Goal: Task Accomplishment & Management: Complete application form

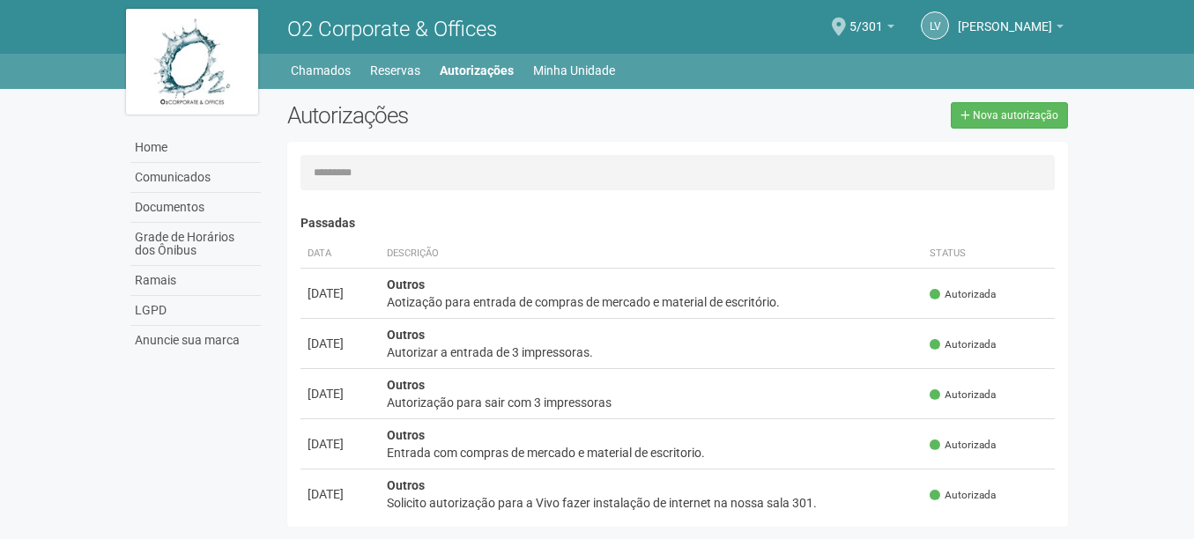
click at [357, 67] on li "Chamados" at bounding box center [330, 70] width 78 height 25
click at [312, 66] on link "Chamados" at bounding box center [321, 70] width 60 height 25
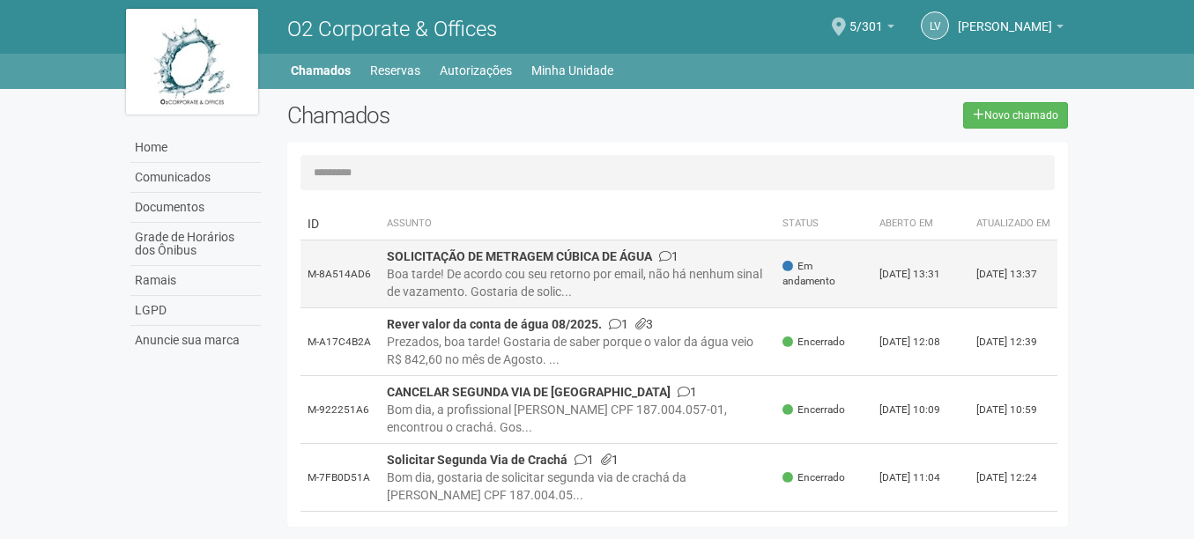
click at [813, 289] on span "Em andamento" at bounding box center [823, 274] width 83 height 30
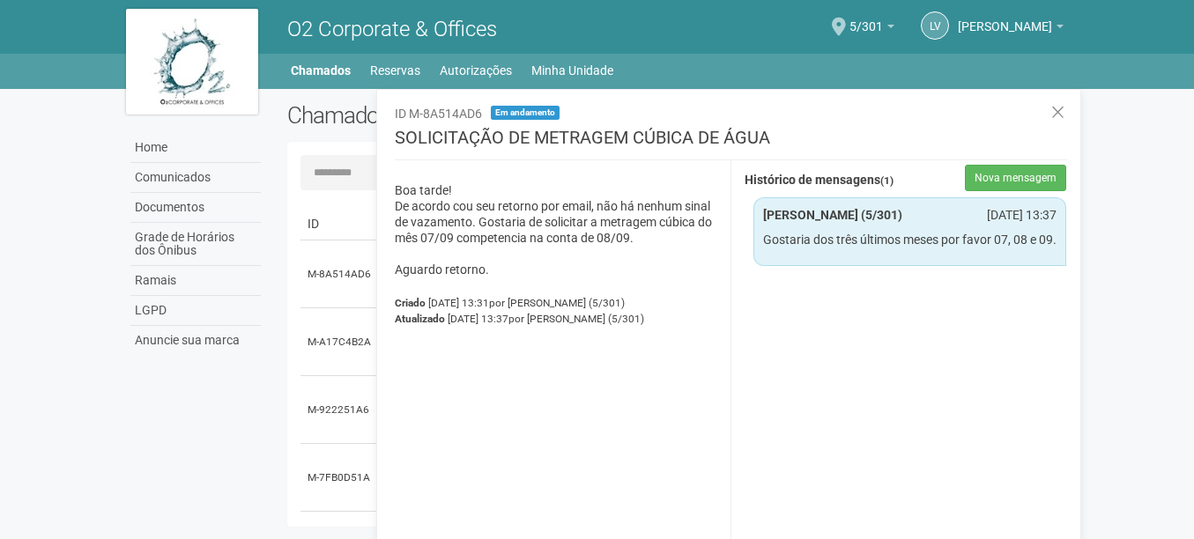
click at [900, 248] on p "Gostaria dos três últimos meses por favor 07, 08 e 09." at bounding box center [910, 240] width 294 height 16
click at [960, 186] on div "Histórico de mensagens (1) Nova mensagem" at bounding box center [906, 181] width 322 height 32
click at [965, 248] on p "Gostaria dos três últimos meses por favor 07, 08 e 09." at bounding box center [910, 240] width 294 height 16
click at [729, 328] on div "Boa tarde! De acordo cou seu retorno por email, não há nenhum sinal de vazament…" at bounding box center [557, 361] width 350 height 403
click at [848, 301] on div "**********" at bounding box center [905, 361] width 350 height 403
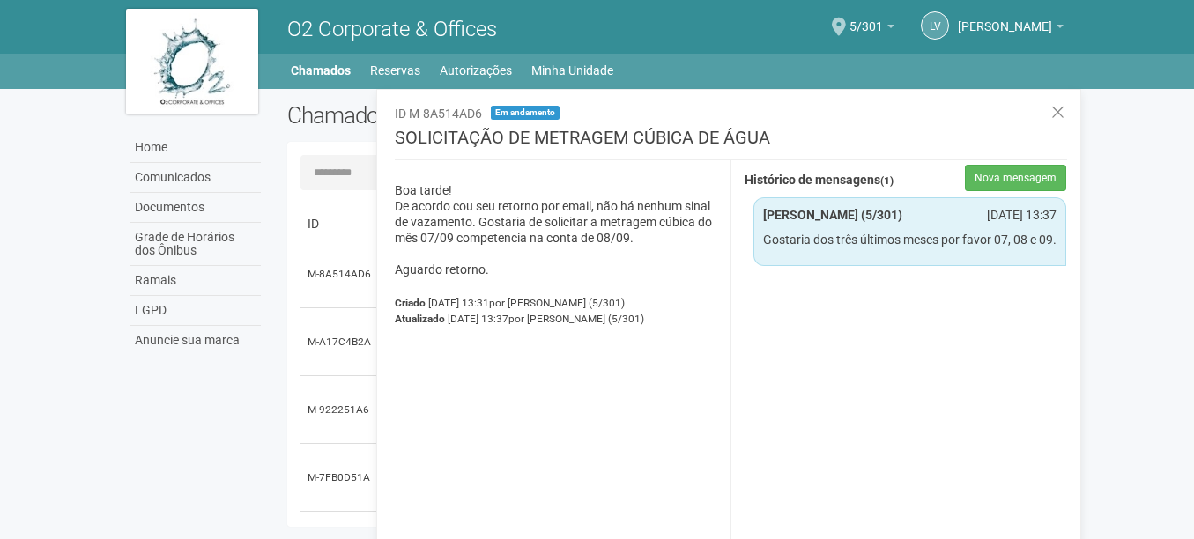
click at [642, 235] on p "Boa tarde! De acordo cou seu retorno por email, não há nenhum sinal de vazament…" at bounding box center [556, 229] width 322 height 95
click at [591, 232] on p "Boa tarde! De acordo cou seu retorno por email, não há nenhum sinal de vazament…" at bounding box center [556, 229] width 322 height 95
click at [644, 270] on p "Boa tarde! De acordo cou seu retorno por email, não há nenhum sinal de vazament…" at bounding box center [556, 229] width 322 height 95
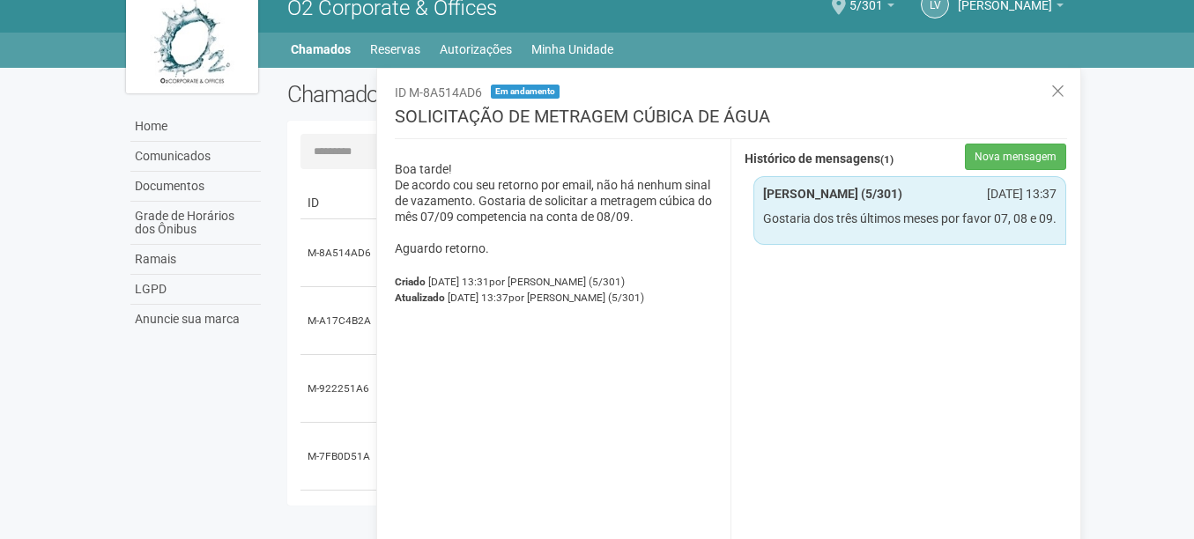
scroll to position [27, 0]
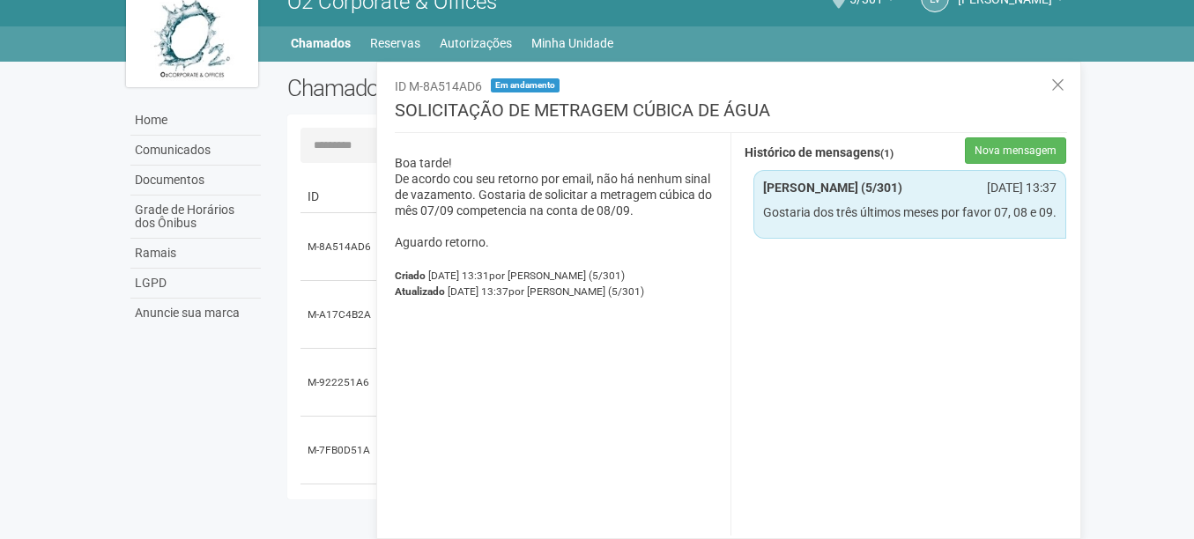
click at [614, 348] on div "Boa tarde! De acordo cou seu retorno por email, não há nenhum sinal de vazament…" at bounding box center [557, 334] width 350 height 403
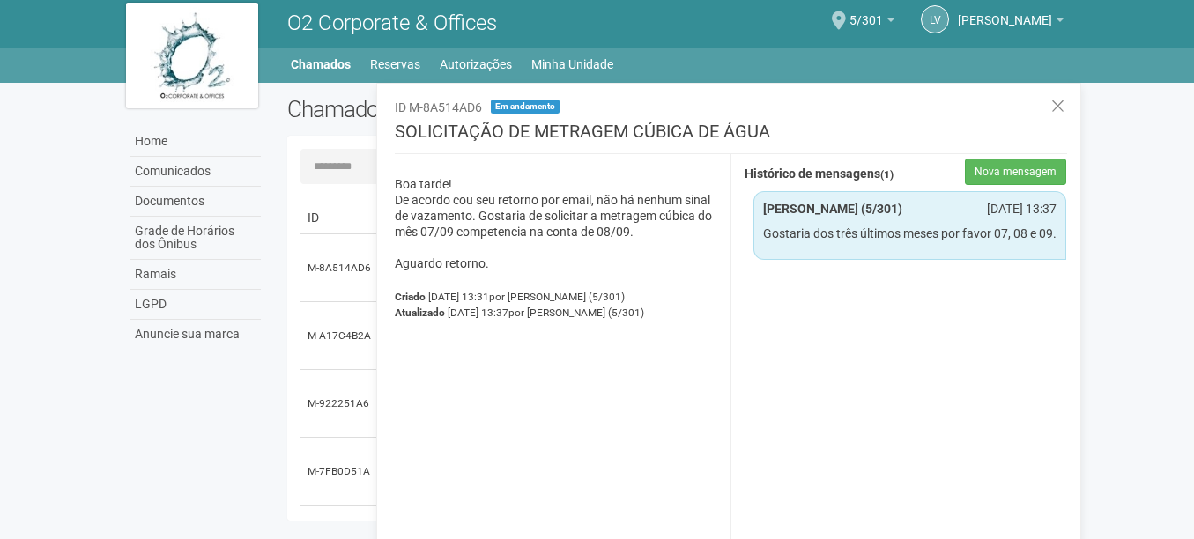
scroll to position [0, 0]
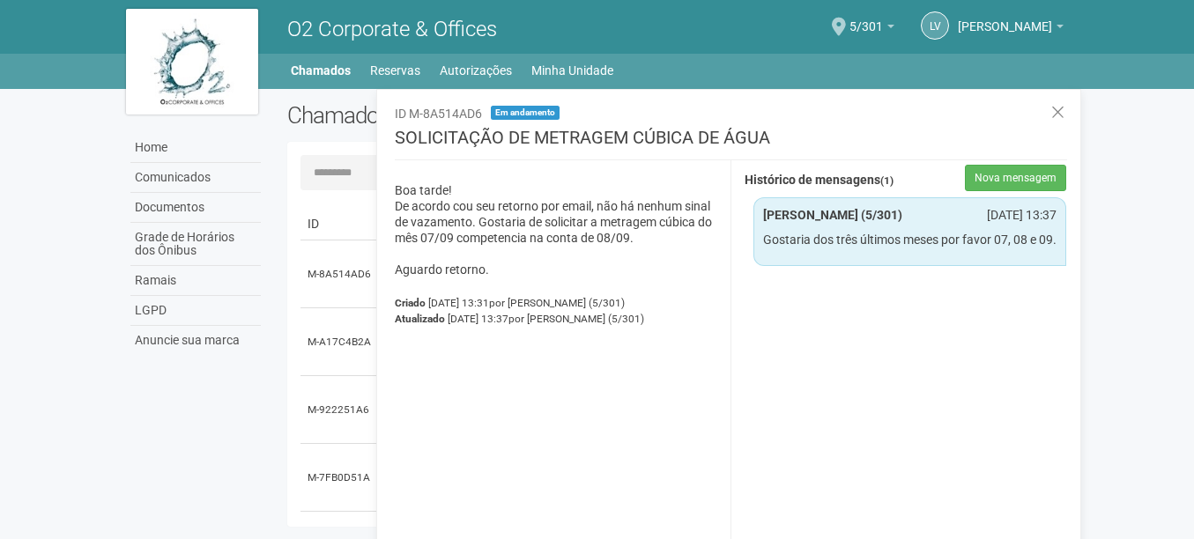
drag, startPoint x: 400, startPoint y: 135, endPoint x: 950, endPoint y: 128, distance: 549.9
click at [950, 128] on div "**********" at bounding box center [731, 333] width 672 height 460
copy h3 "SOLICITAÇÃO DE METRAGEM CÚBICA DE ÁGUA"
click at [538, 228] on p "Boa tarde! De acordo cou seu retorno por email, não há nenhum sinal de vazament…" at bounding box center [556, 229] width 322 height 95
click at [329, 77] on link "Chamados" at bounding box center [321, 70] width 60 height 25
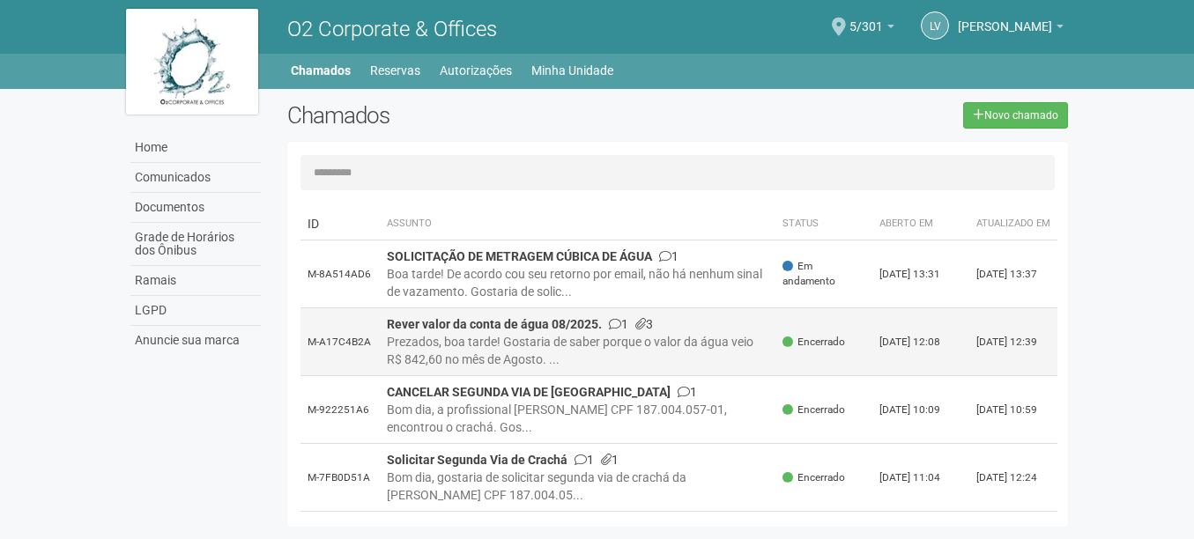
click at [557, 331] on strong "Rever valor da conta de água 08/2025." at bounding box center [494, 324] width 215 height 14
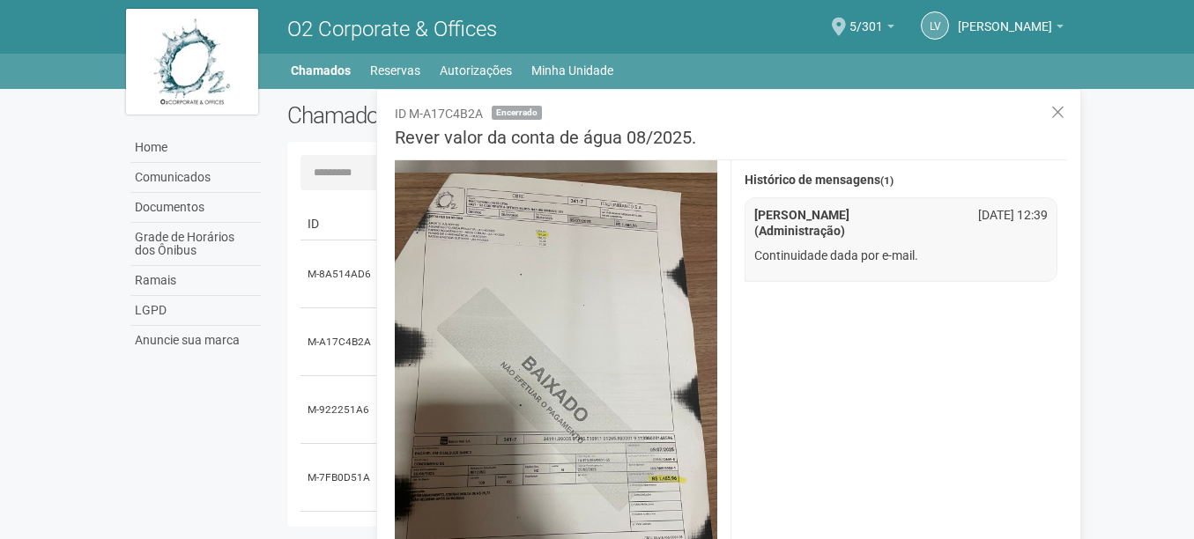
scroll to position [1145, 0]
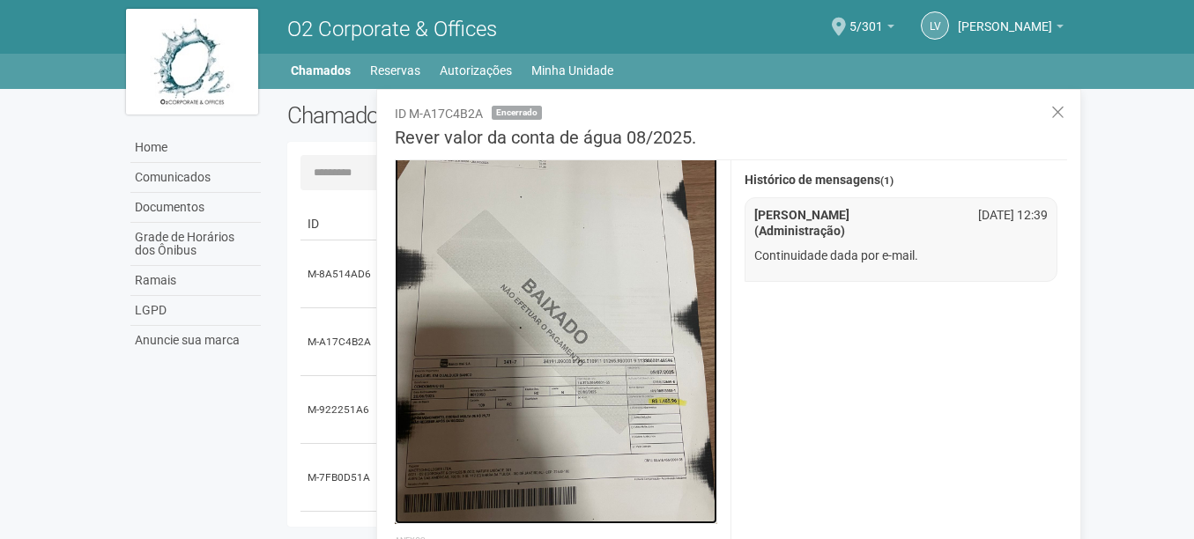
click at [603, 301] on img at bounding box center [556, 309] width 322 height 429
click at [604, 297] on img at bounding box center [556, 309] width 322 height 429
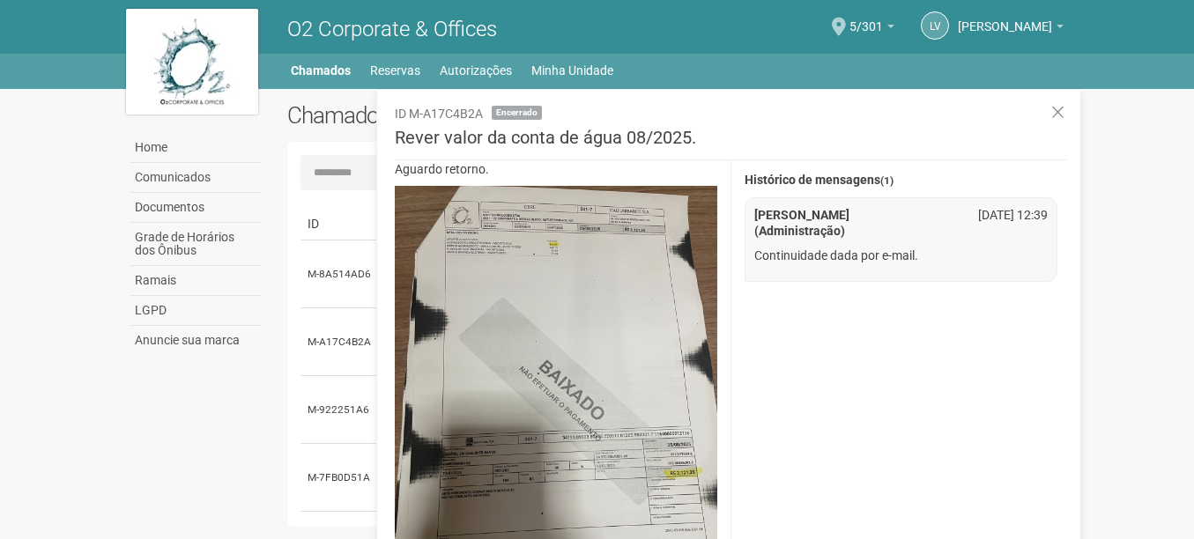
scroll to position [0, 0]
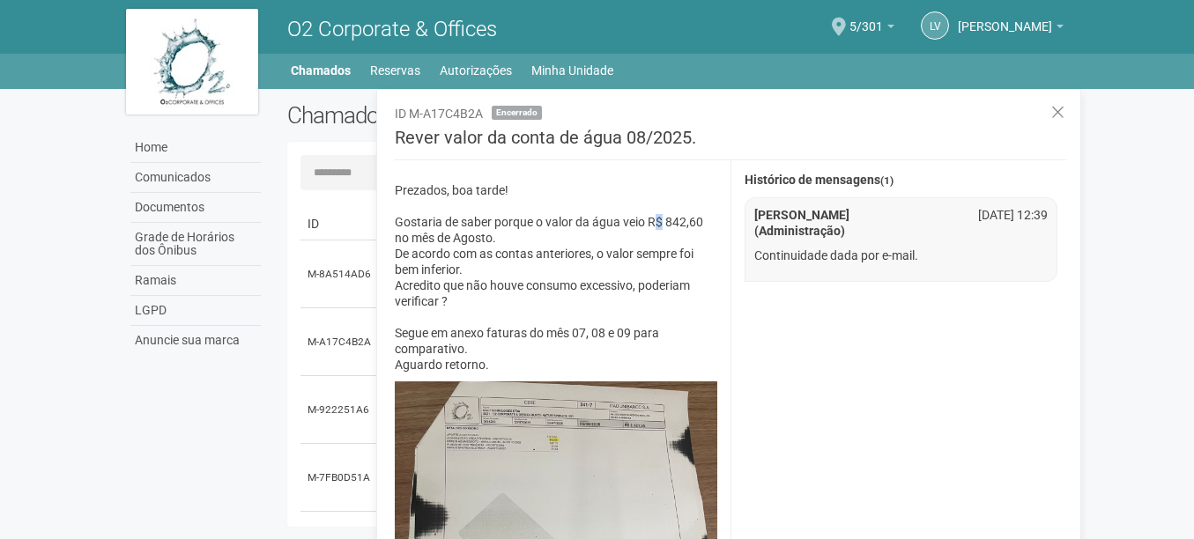
drag, startPoint x: 654, startPoint y: 218, endPoint x: 661, endPoint y: 230, distance: 14.2
click at [661, 230] on p "Prezados, boa tarde! Gostaria de saber porque o valor da água veio R$ 842,60 no…" at bounding box center [556, 277] width 322 height 190
drag, startPoint x: 661, startPoint y: 230, endPoint x: 647, endPoint y: 218, distance: 18.7
click at [647, 218] on p "Prezados, boa tarde! Gostaria de saber porque o valor da água veio R$ 842,60 no…" at bounding box center [556, 277] width 322 height 190
drag, startPoint x: 648, startPoint y: 219, endPoint x: 665, endPoint y: 234, distance: 22.5
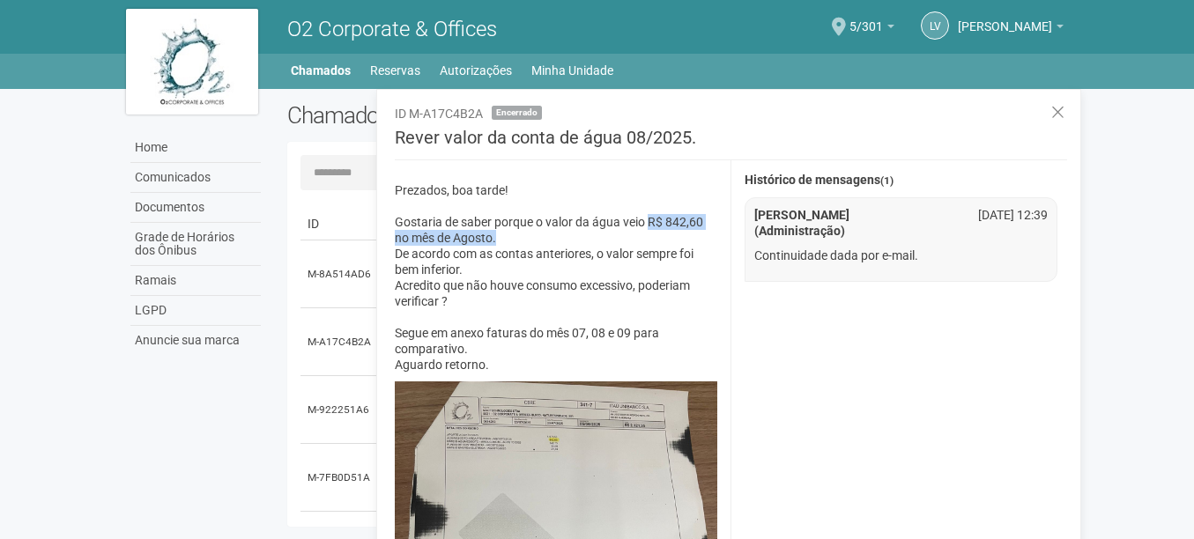
click at [665, 234] on p "Prezados, boa tarde! Gostaria de saber porque o valor da água veio R$ 842,60 no…" at bounding box center [556, 277] width 322 height 190
copy p "R$ 842,60 no mês de Agosto."
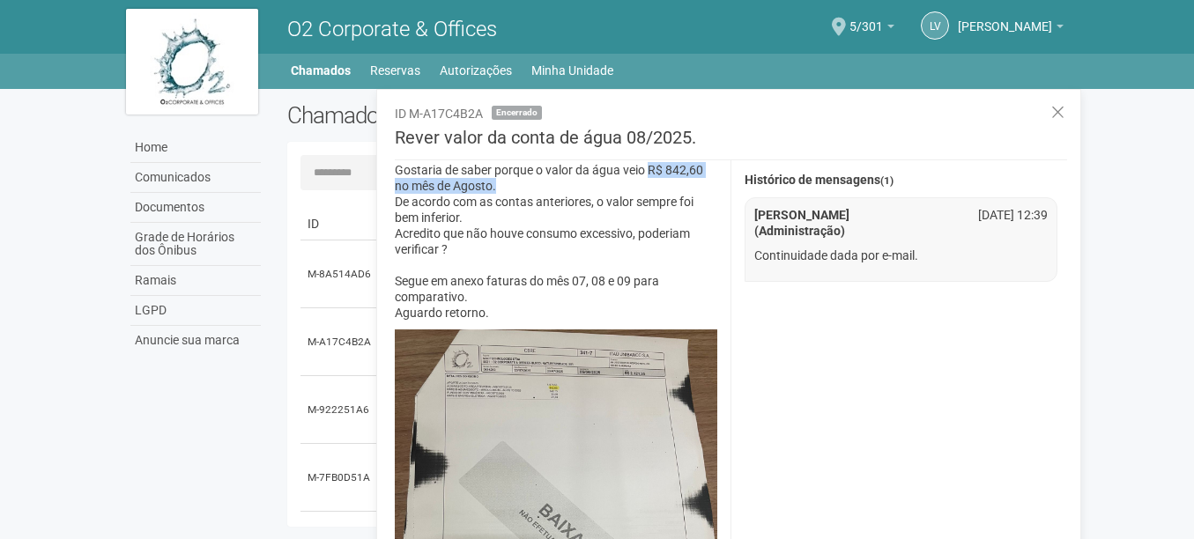
scroll to position [264, 0]
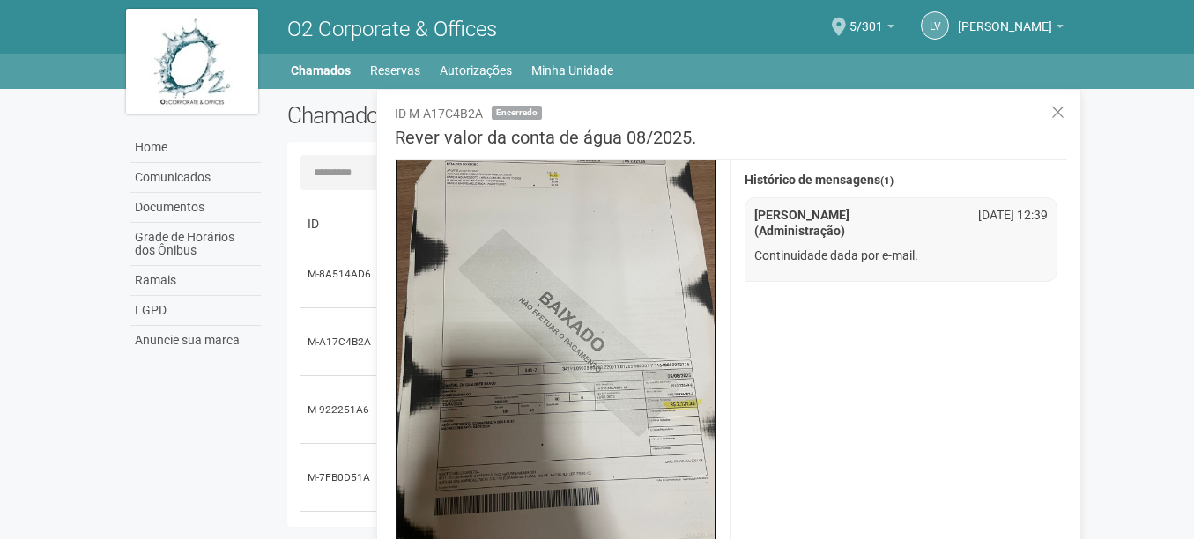
click at [593, 277] on img at bounding box center [556, 331] width 322 height 429
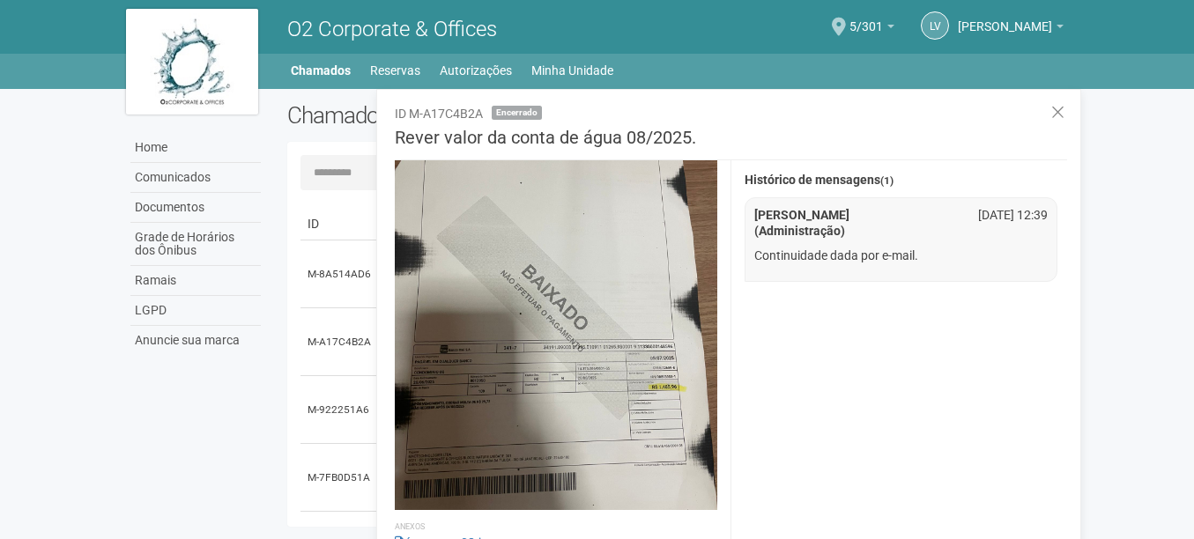
scroll to position [1267, 0]
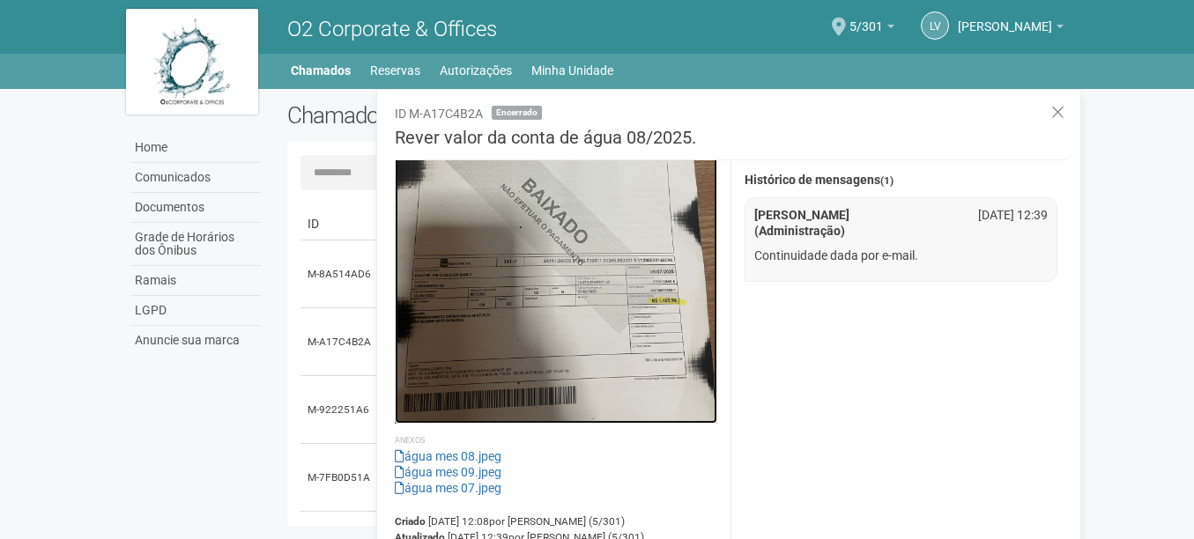
click at [588, 256] on img at bounding box center [556, 209] width 322 height 429
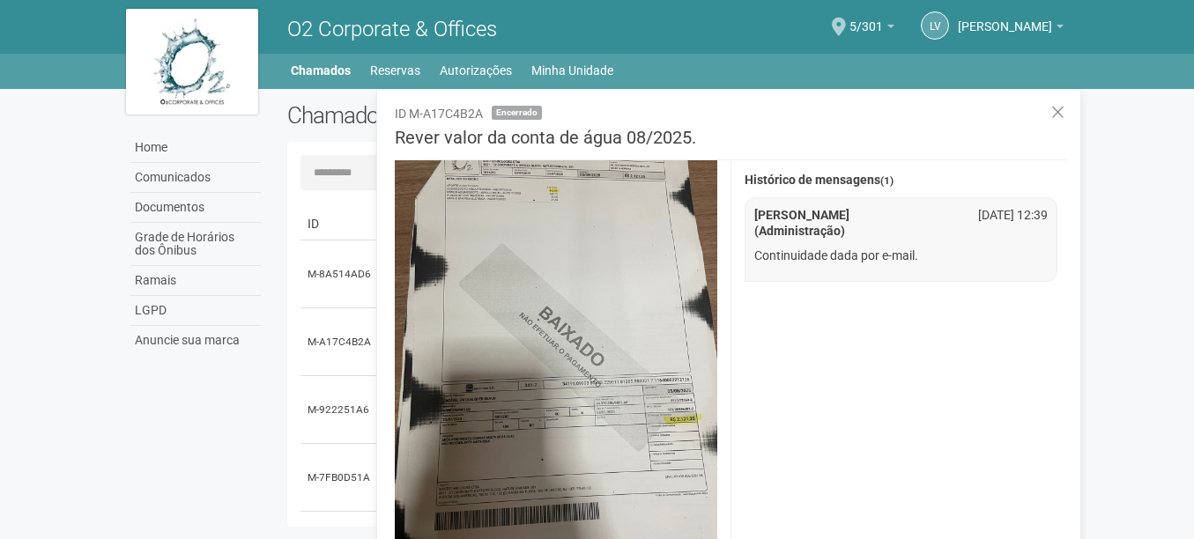
scroll to position [33, 0]
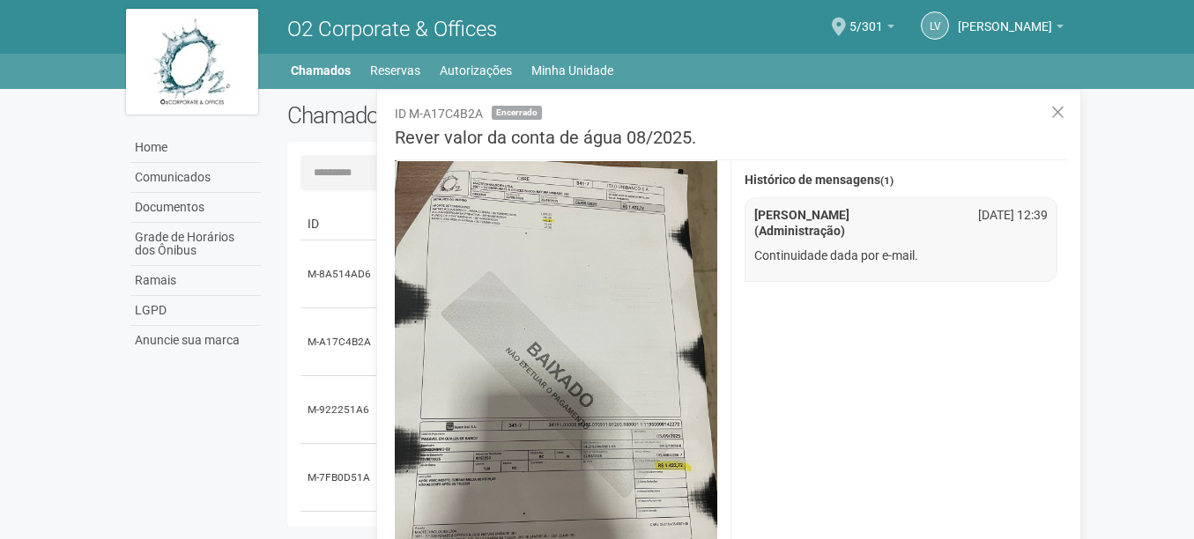
scroll to position [915, 0]
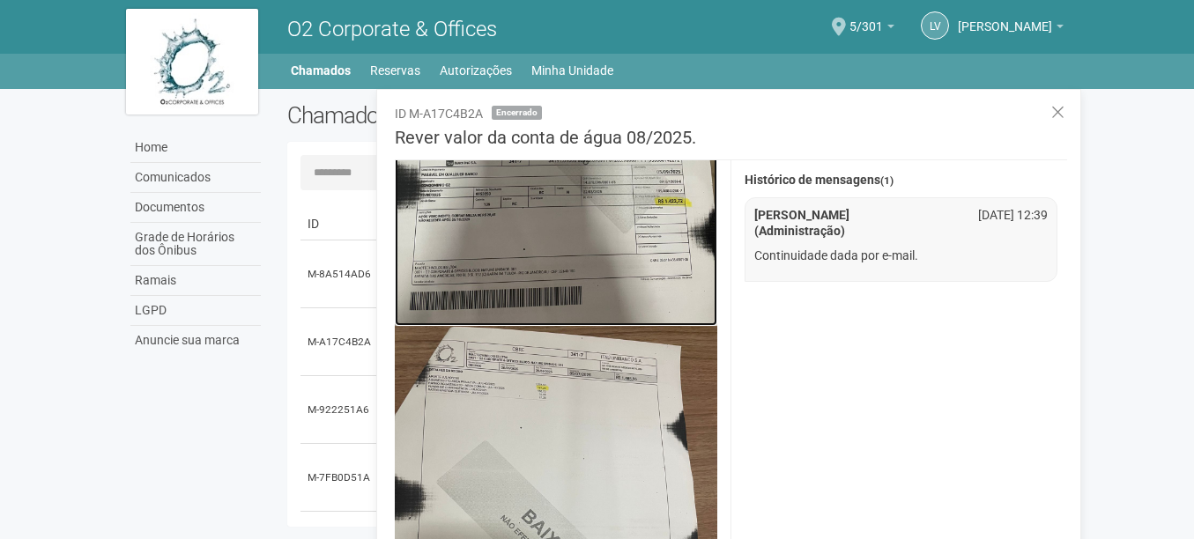
click at [587, 174] on img at bounding box center [556, 111] width 322 height 429
click at [302, 71] on link "Chamados" at bounding box center [321, 70] width 60 height 25
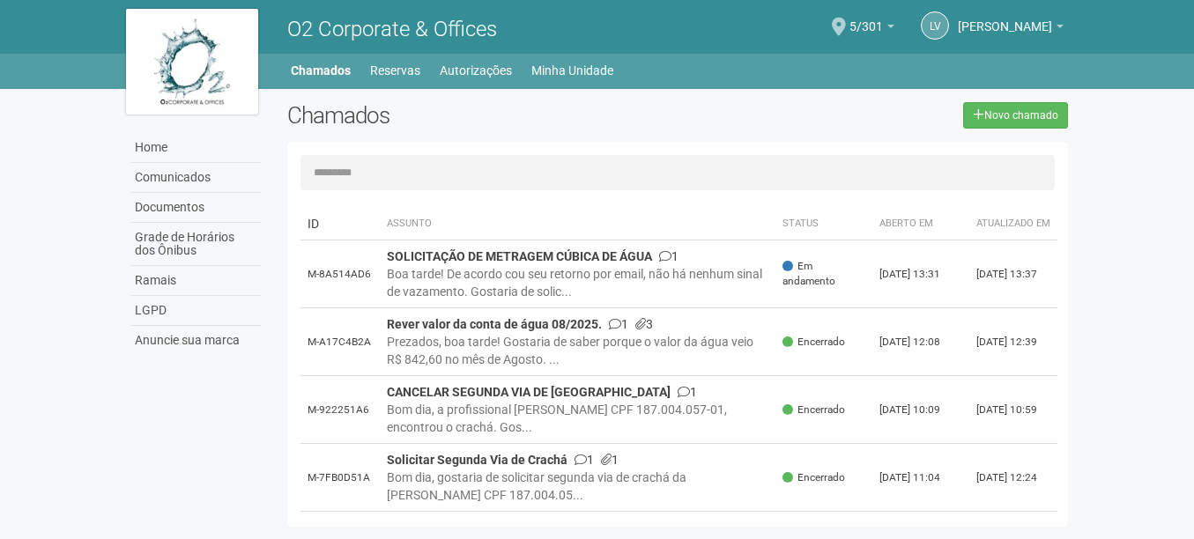
click at [585, 241] on th "Assunto" at bounding box center [578, 224] width 396 height 33
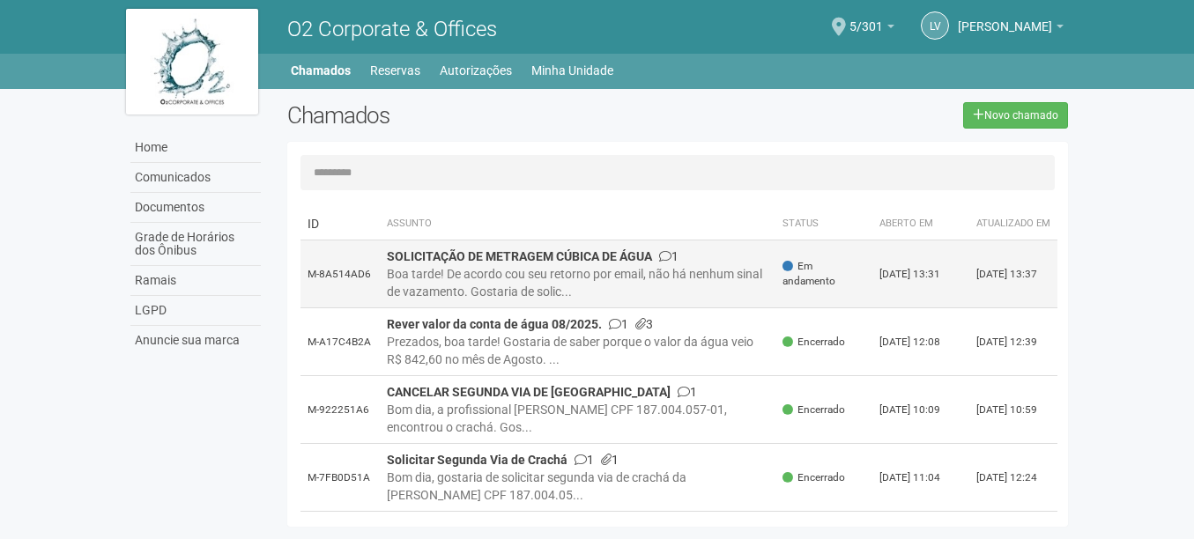
click at [588, 259] on strong "SOLICITAÇÃO DE METRAGEM CÚBICA DE ÁGUA" at bounding box center [519, 256] width 265 height 14
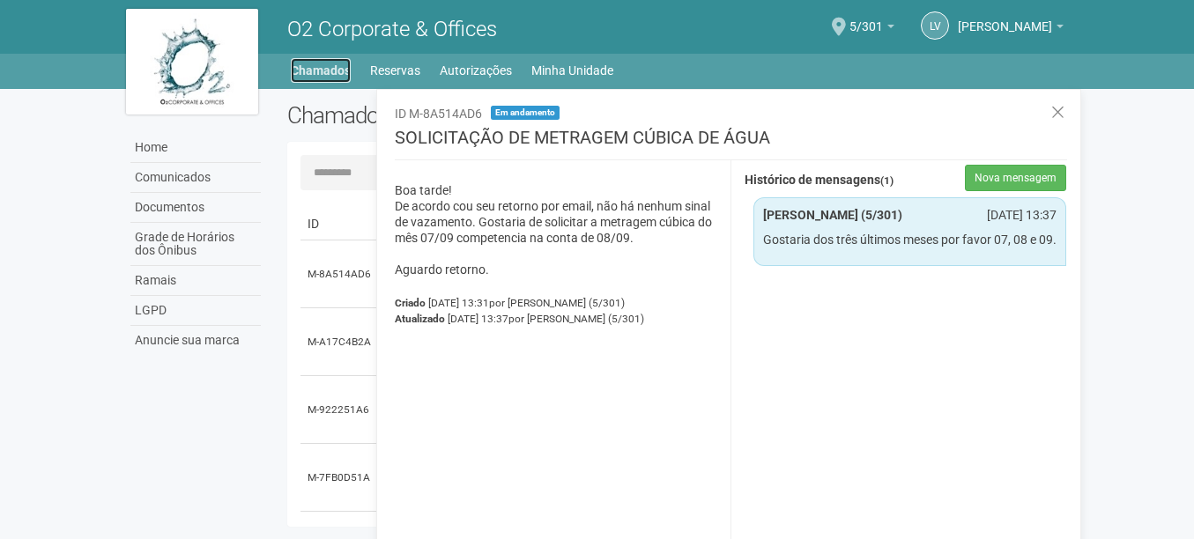
click at [304, 78] on link "Chamados" at bounding box center [321, 70] width 60 height 25
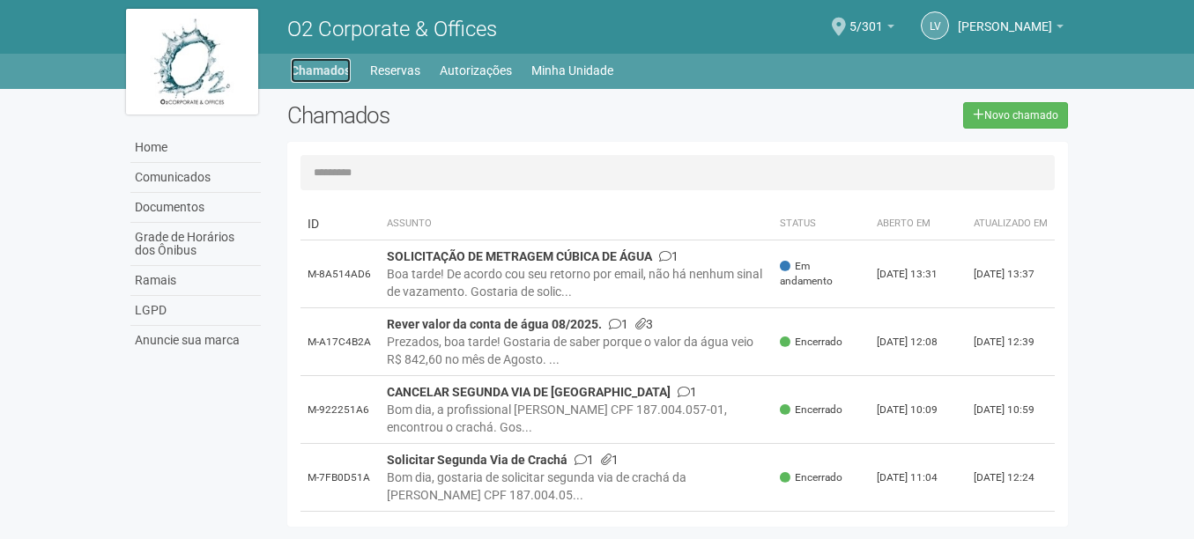
click at [321, 70] on link "Chamados" at bounding box center [321, 70] width 60 height 25
click at [79, 338] on body "Aguarde... O2 Corporate & Offices LV Luis Vasconcelos Porto Fernandes Luis Vasc…" at bounding box center [597, 269] width 1194 height 539
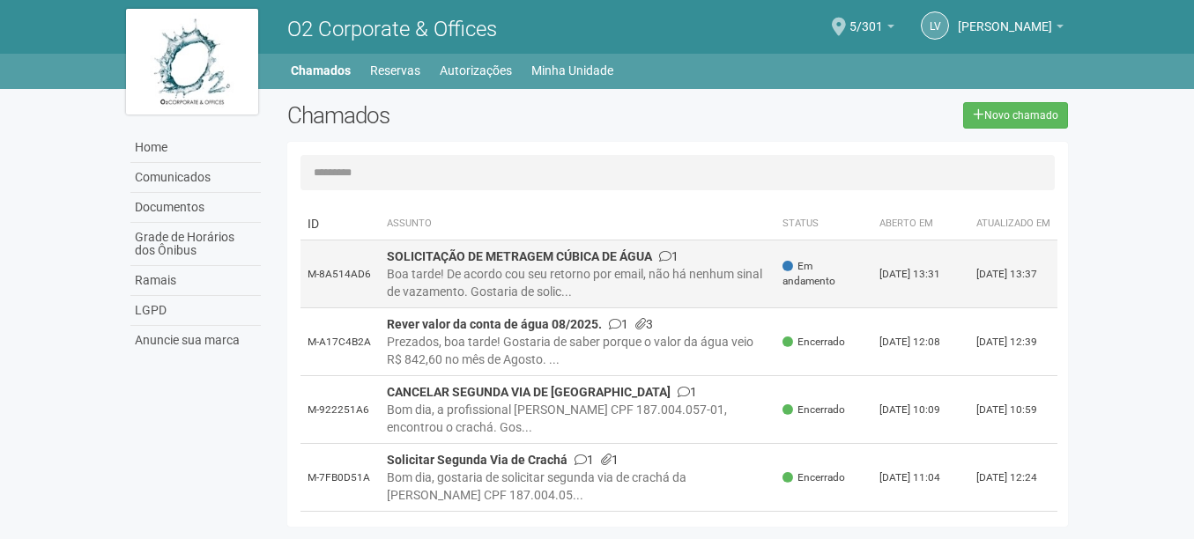
click at [584, 263] on strong "SOLICITAÇÃO DE METRAGEM CÚBICA DE ÁGUA" at bounding box center [519, 256] width 265 height 14
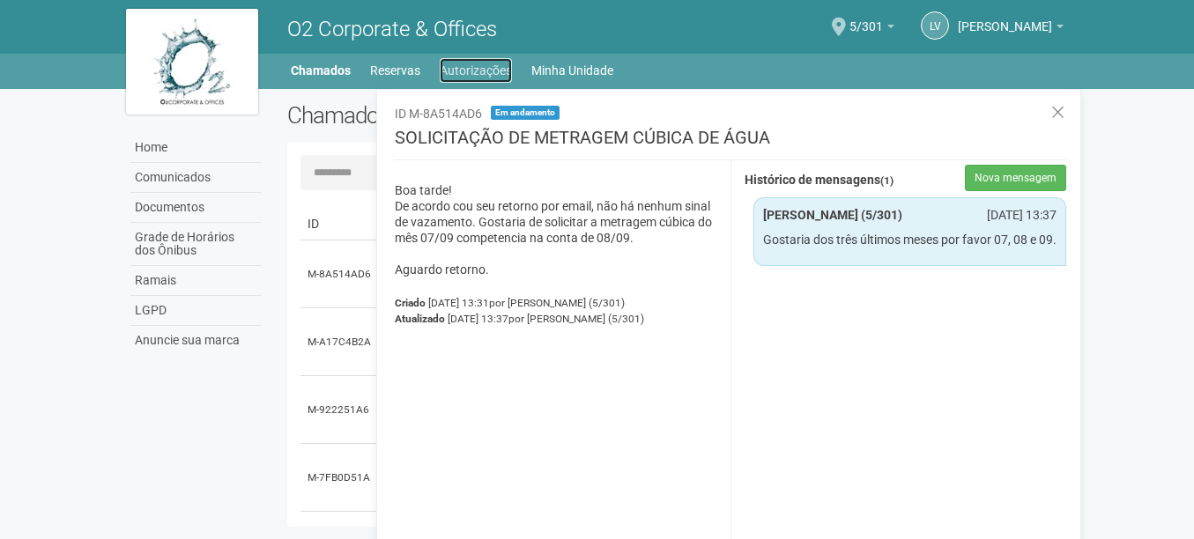
click at [472, 73] on link "Autorizações" at bounding box center [476, 70] width 72 height 25
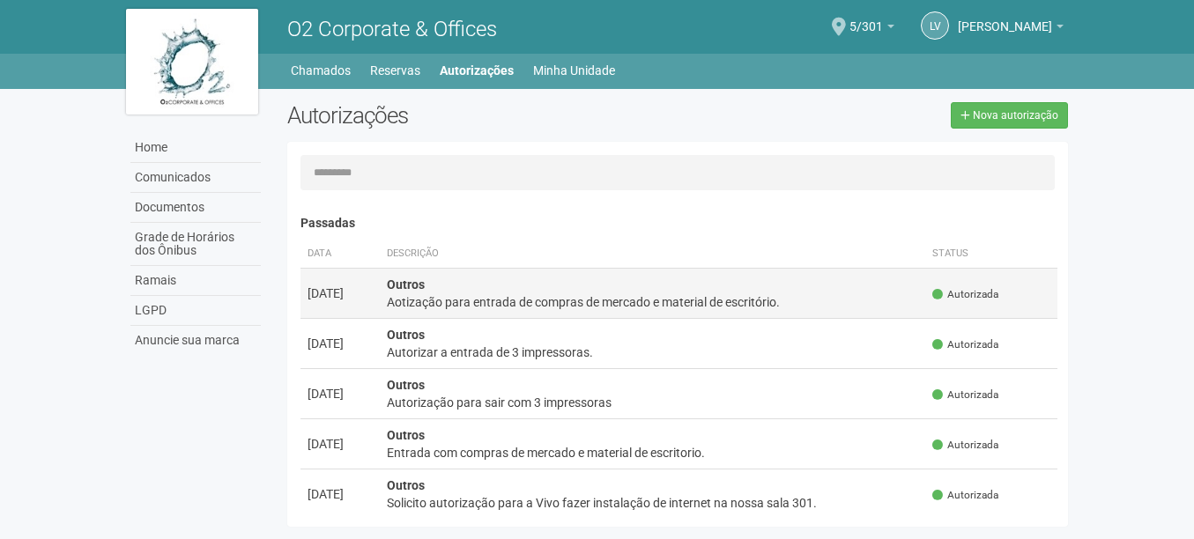
click at [604, 311] on td "Outros Aotização para entrada de compras de mercado e material de escritório." at bounding box center [653, 293] width 546 height 50
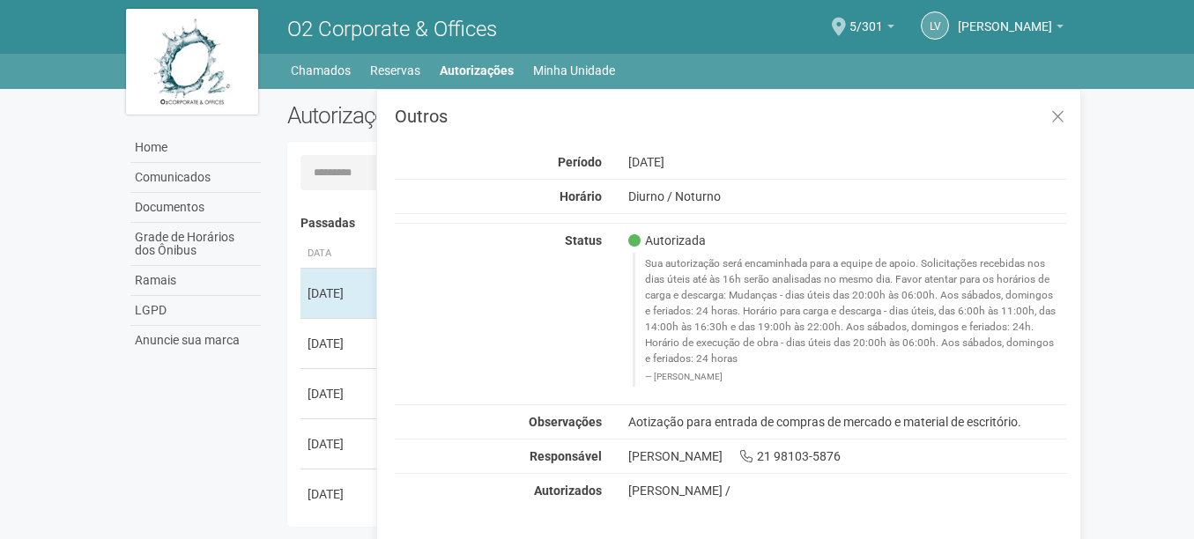
click at [660, 241] on span "Autorizada" at bounding box center [667, 241] width 78 height 16
click at [341, 65] on link "Chamados" at bounding box center [321, 70] width 60 height 25
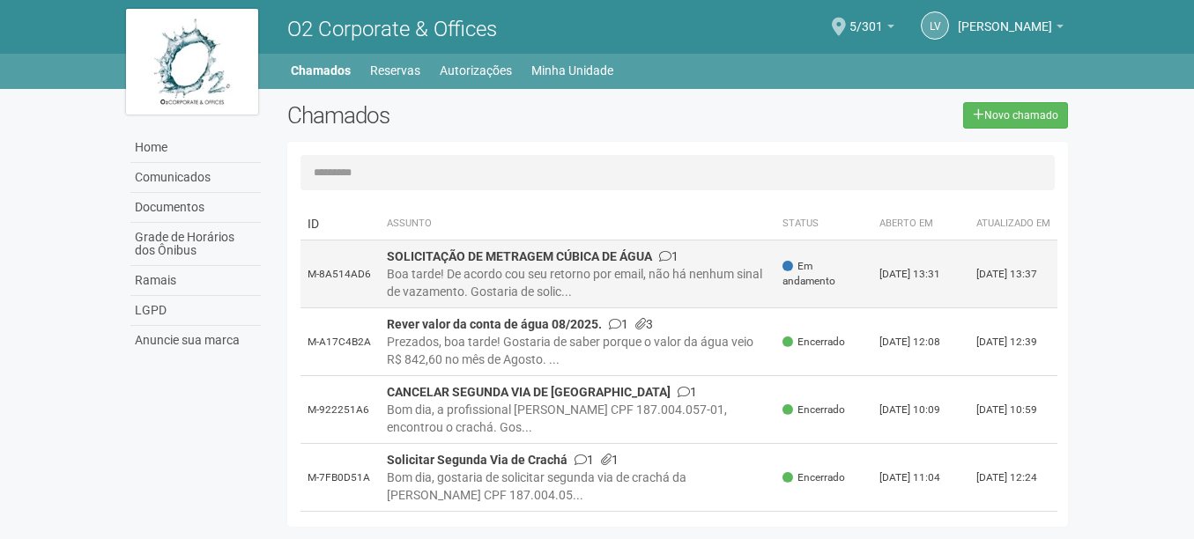
click at [564, 292] on div "Boa tarde! De acordo cou seu retorno por email, não há nenhum sinal de vazament…" at bounding box center [578, 282] width 382 height 35
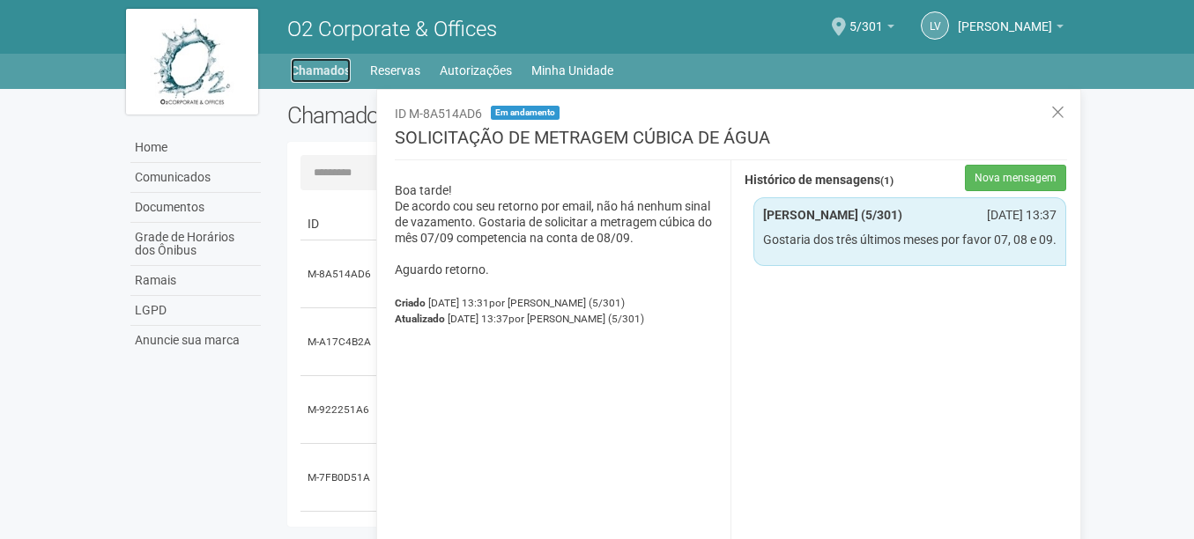
click at [318, 67] on link "Chamados" at bounding box center [321, 70] width 60 height 25
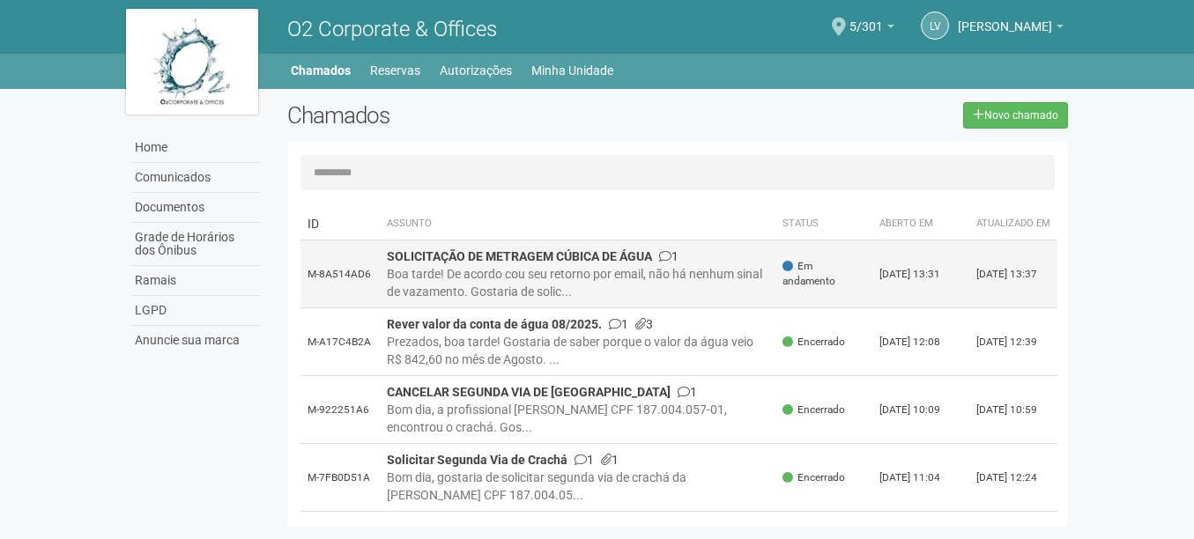
click at [523, 284] on div "Boa tarde! De acordo cou seu retorno por email, não há nenhum sinal de vazament…" at bounding box center [578, 282] width 382 height 35
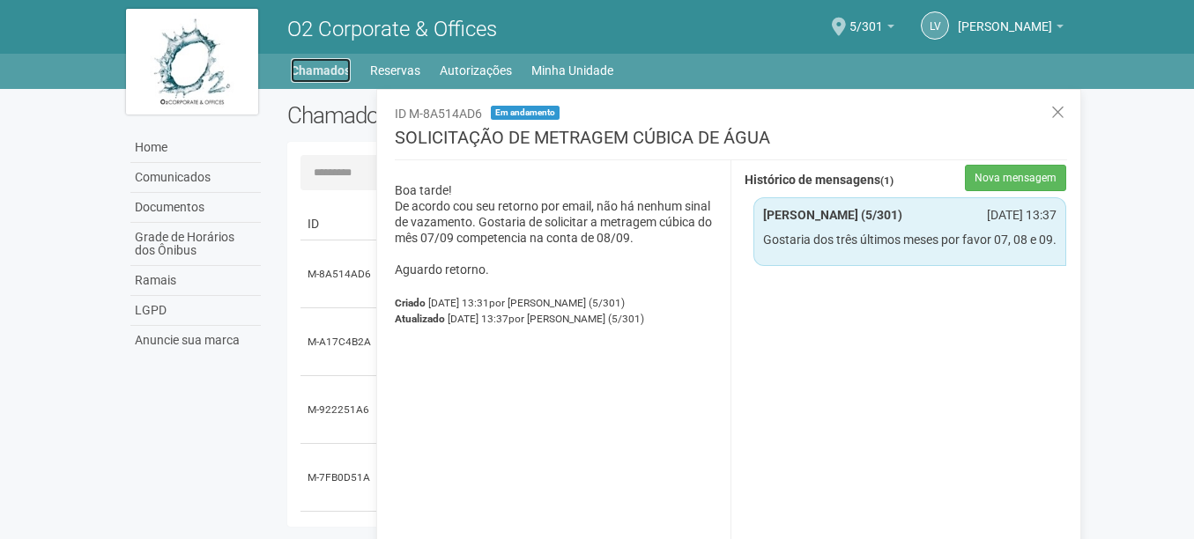
click at [332, 66] on link "Chamados" at bounding box center [321, 70] width 60 height 25
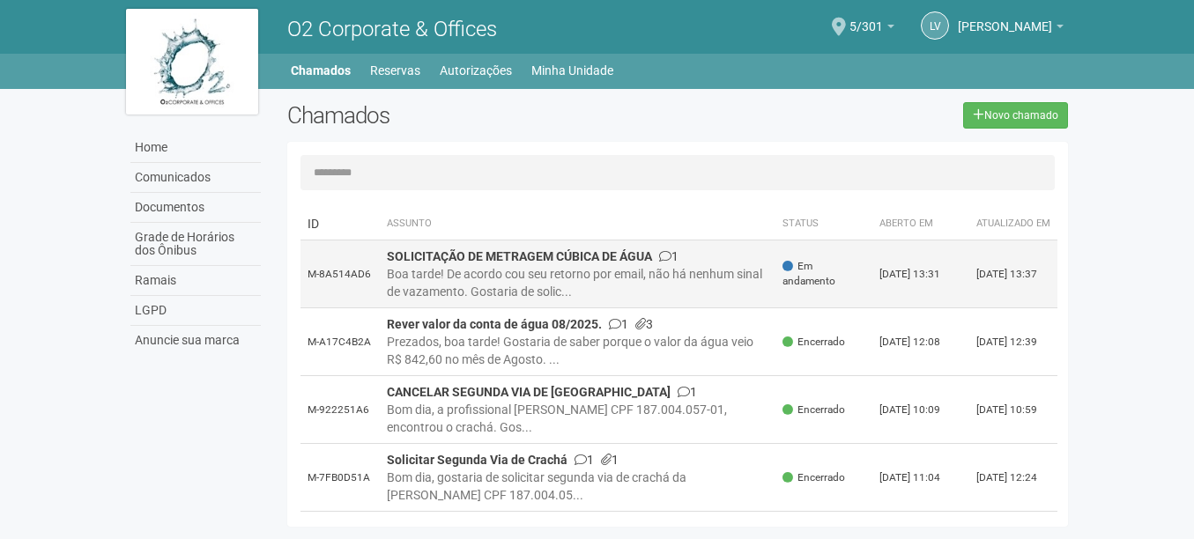
click at [766, 285] on div "Boa tarde! De acordo cou seu retorno por email, não há nenhum sinal de vazament…" at bounding box center [578, 282] width 382 height 35
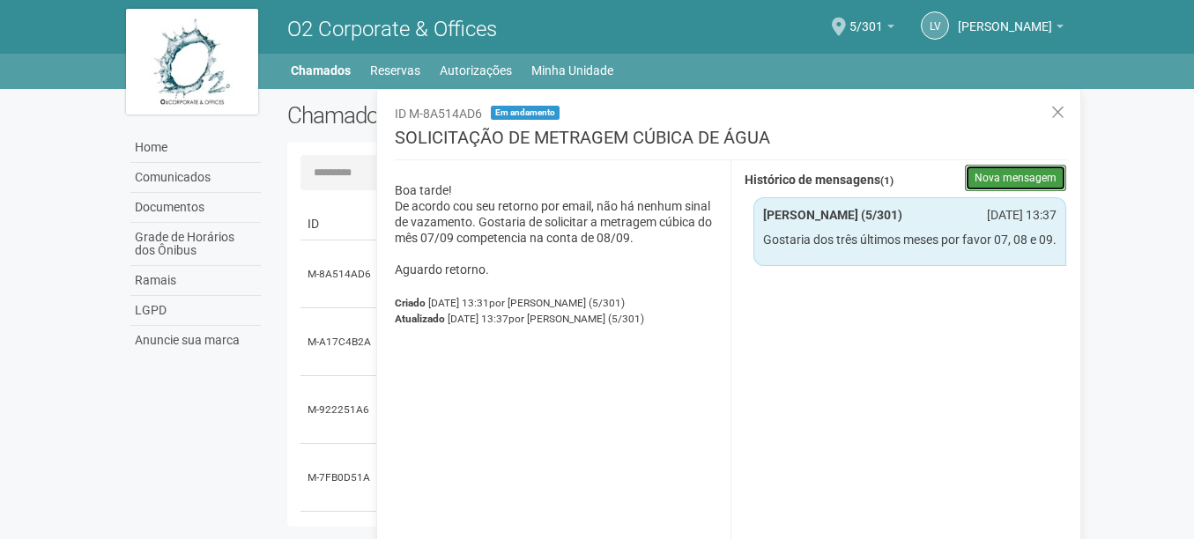
click at [1019, 182] on button "Nova mensagem" at bounding box center [1015, 178] width 101 height 26
